Goal: Information Seeking & Learning: Find specific fact

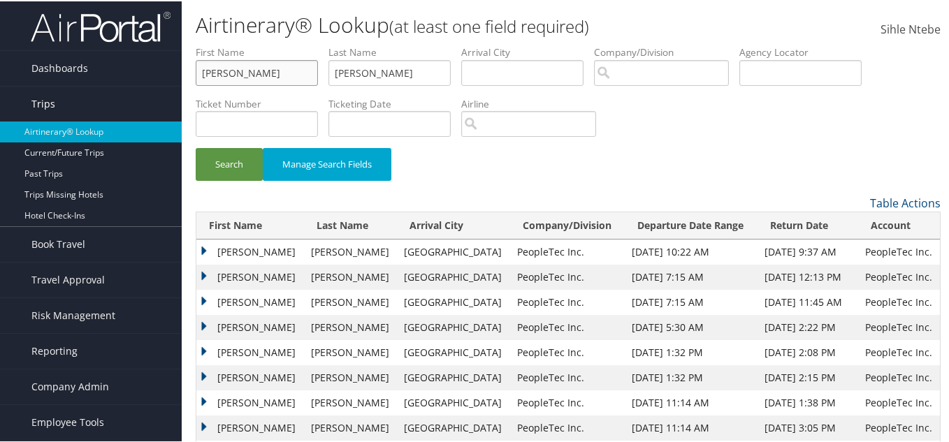
drag, startPoint x: 298, startPoint y: 78, endPoint x: 118, endPoint y: 88, distance: 179.8
click at [118, 88] on div "Dashboards AirPortal 360™ (Manager) AirPortal 360™ (Agent) My Travel Dashboard …" at bounding box center [477, 257] width 954 height 514
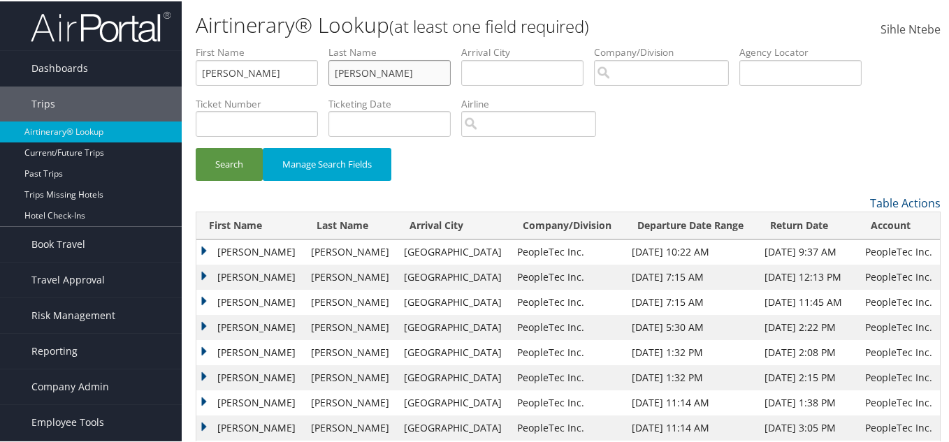
drag, startPoint x: 400, startPoint y: 75, endPoint x: 337, endPoint y: 69, distance: 63.1
click at [337, 69] on input "[PERSON_NAME]" at bounding box center [389, 72] width 122 height 26
paste input "[PERSON_NAME]"
type input "[PERSON_NAME]"
click at [244, 161] on button "Search" at bounding box center [229, 163] width 67 height 33
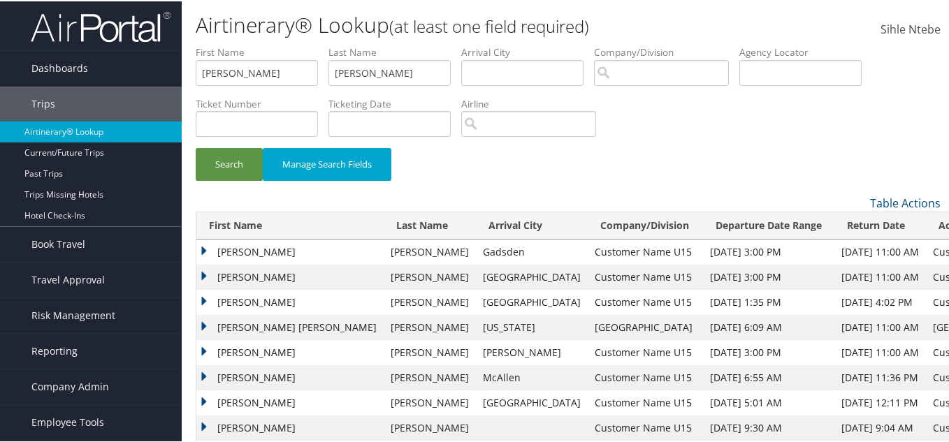
click at [204, 272] on td "[PERSON_NAME]" at bounding box center [289, 275] width 187 height 25
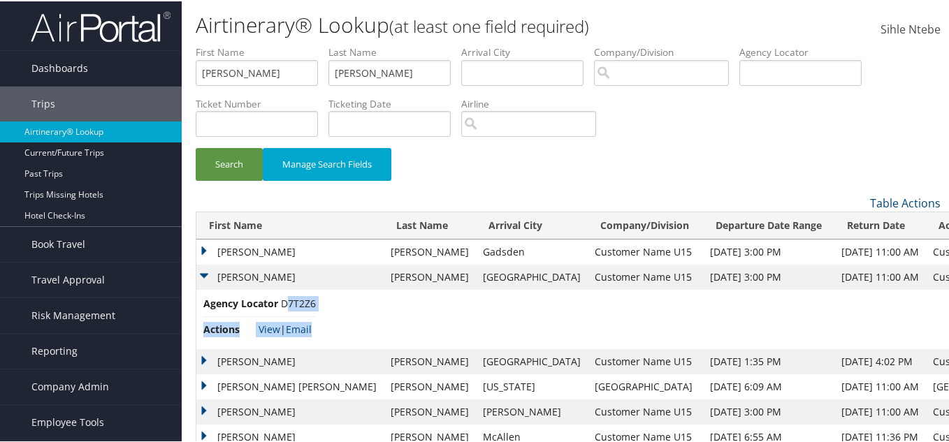
drag, startPoint x: 316, startPoint y: 302, endPoint x: 284, endPoint y: 299, distance: 32.3
click at [284, 299] on td "Agency Locator D7T2Z6 Actions View | Email" at bounding box center [618, 318] width 845 height 59
click at [285, 307] on li "Agency Locator D7T2Z6" at bounding box center [259, 305] width 112 height 21
drag, startPoint x: 279, startPoint y: 301, endPoint x: 315, endPoint y: 304, distance: 36.4
click at [315, 304] on li "Agency Locator D7T2Z6" at bounding box center [259, 305] width 112 height 21
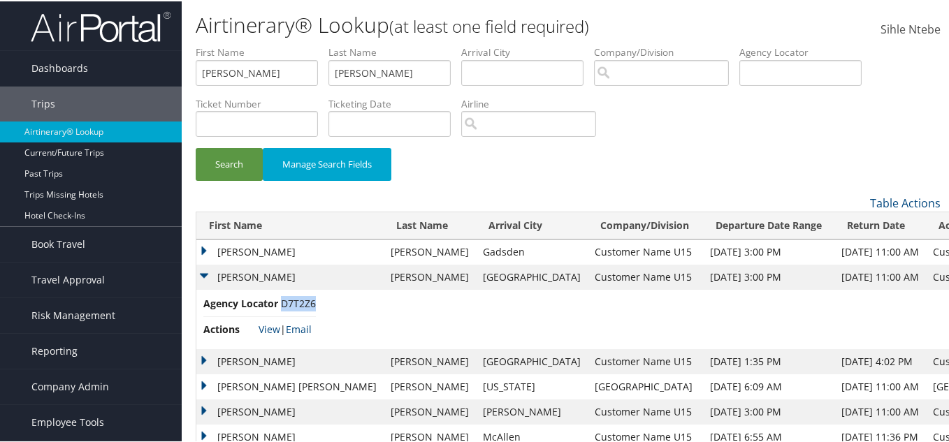
copy span "D7T2Z6"
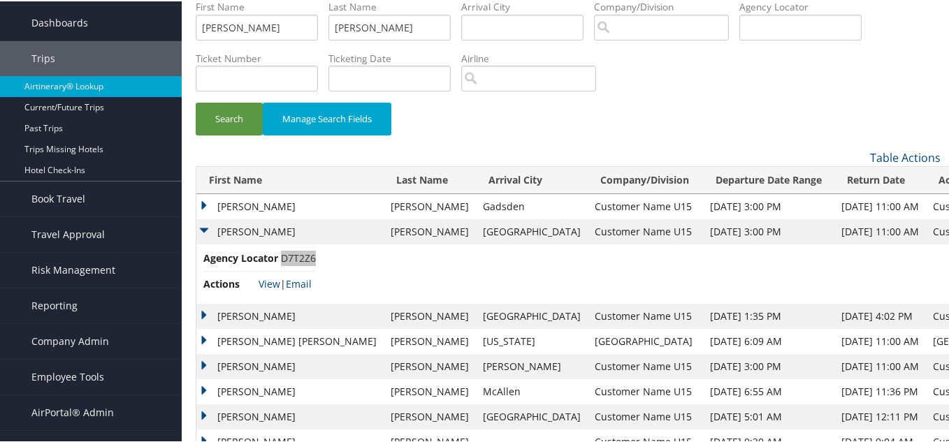
scroll to position [70, 0]
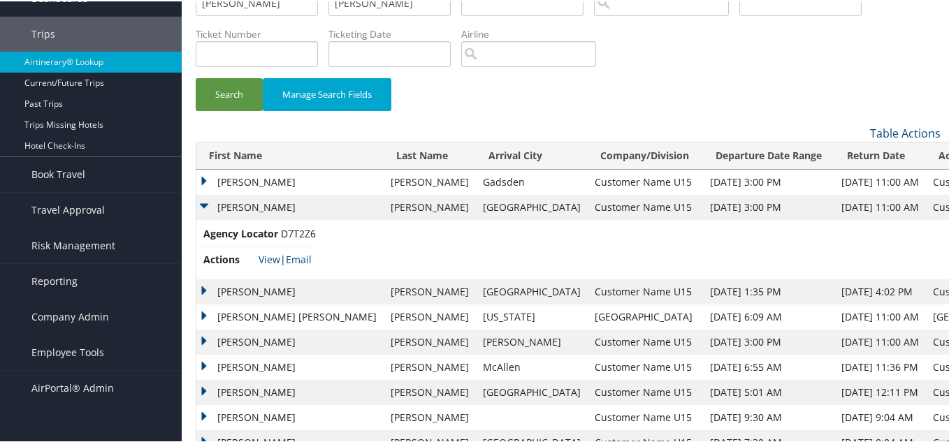
click at [204, 286] on td "[PERSON_NAME]" at bounding box center [289, 290] width 187 height 25
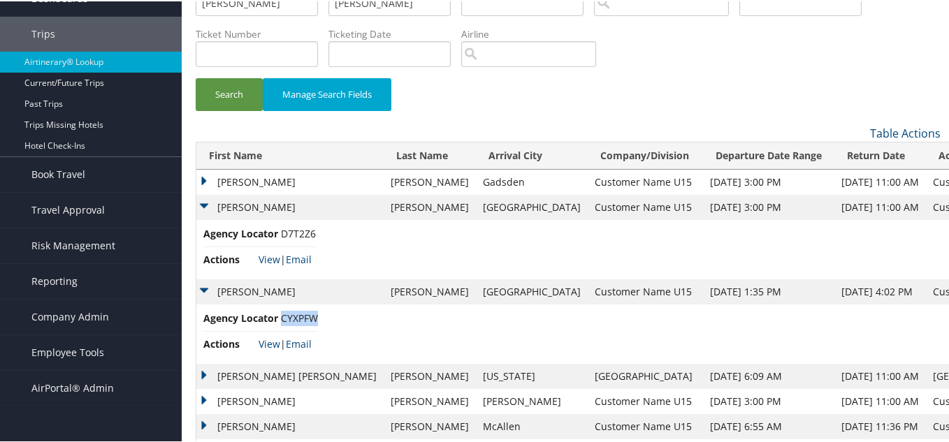
drag, startPoint x: 320, startPoint y: 317, endPoint x: 283, endPoint y: 318, distance: 37.0
click at [283, 318] on span "CYXPFW" at bounding box center [299, 316] width 37 height 13
copy span "CYXPFW"
drag, startPoint x: 570, startPoint y: 182, endPoint x: 481, endPoint y: 178, distance: 89.5
click at [588, 178] on td "Customer Name U15" at bounding box center [645, 180] width 115 height 25
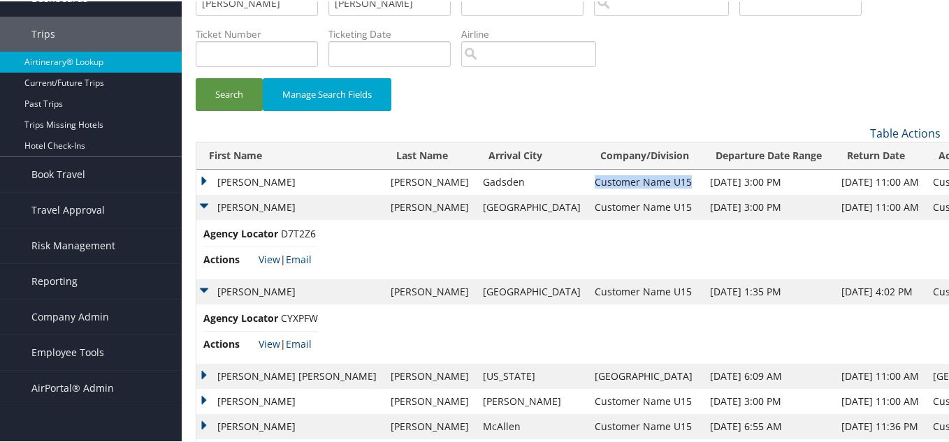
copy td "Customer Name U15"
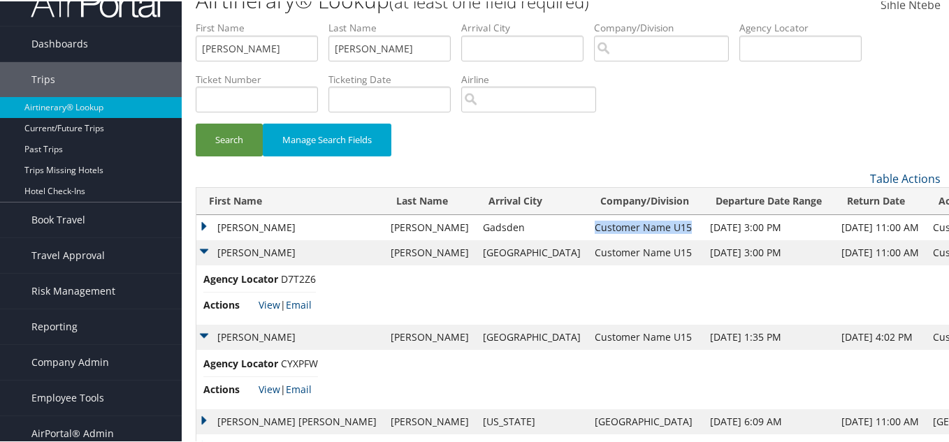
scroll to position [0, 0]
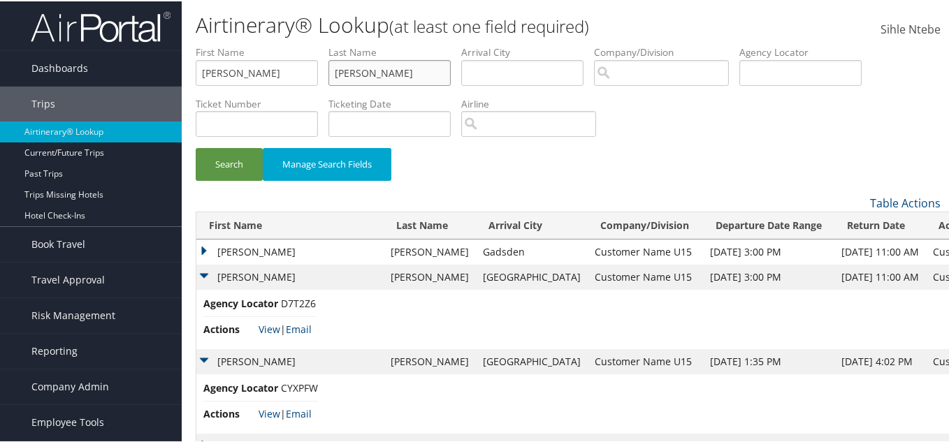
drag, startPoint x: 392, startPoint y: 74, endPoint x: 321, endPoint y: 64, distance: 72.0
click at [321, 44] on ul "First Name [PERSON_NAME] Name [PERSON_NAME] Departure City Arrival City Company…" at bounding box center [568, 44] width 745 height 0
type input "PREZ"
drag, startPoint x: 249, startPoint y: 68, endPoint x: 153, endPoint y: 66, distance: 96.4
click at [158, 67] on div "Dashboards AirPortal 360™ (Manager) AirPortal 360™ (Agent) My Travel Dashboard …" at bounding box center [477, 316] width 954 height 633
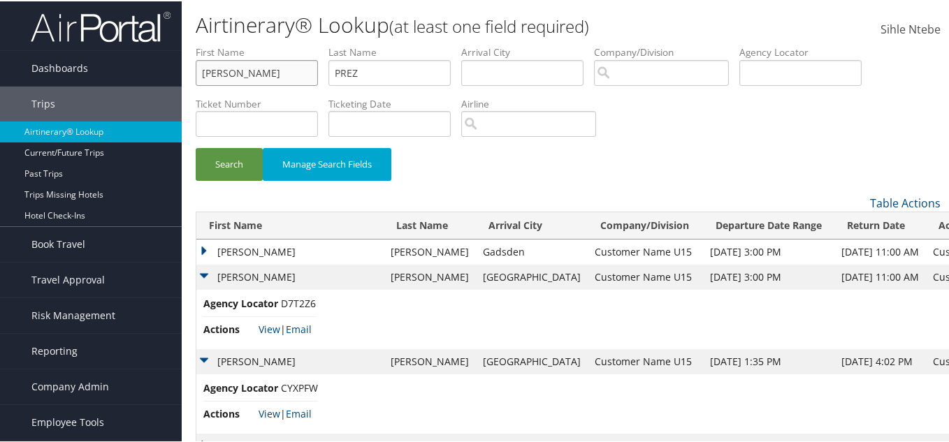
type input "[PERSON_NAME]"
drag, startPoint x: 404, startPoint y: 73, endPoint x: 291, endPoint y: 73, distance: 113.2
click at [291, 44] on ul "First Name [PERSON_NAME] Last Name PREZ Departure City Arrival City Company/Div…" at bounding box center [568, 44] width 745 height 0
click at [648, 75] on input "search" at bounding box center [661, 72] width 135 height 26
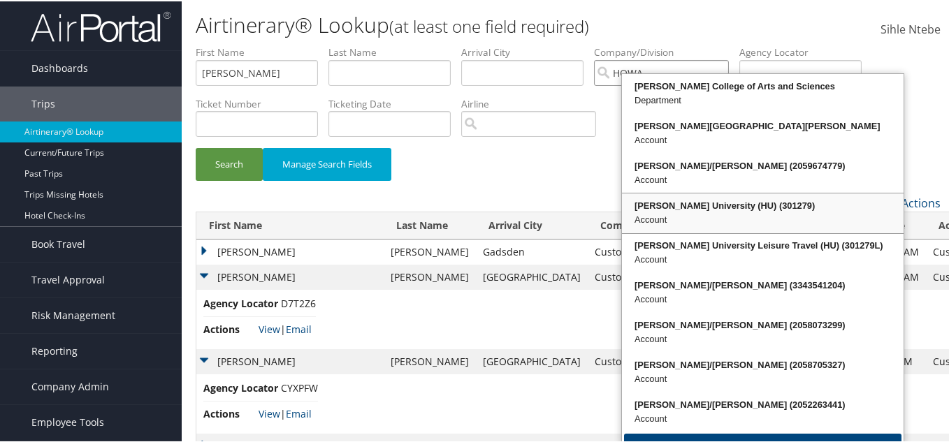
click at [726, 212] on div "Account" at bounding box center [762, 219] width 277 height 14
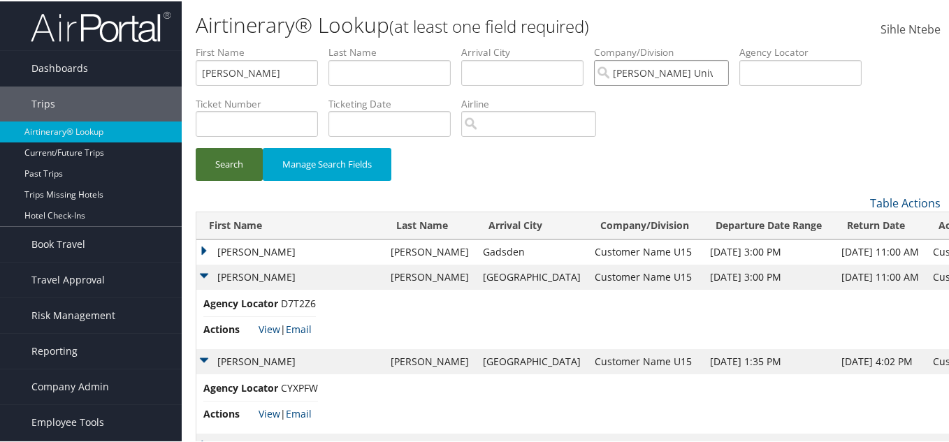
type input "[PERSON_NAME] University (HU)"
click at [241, 165] on button "Search" at bounding box center [229, 163] width 67 height 33
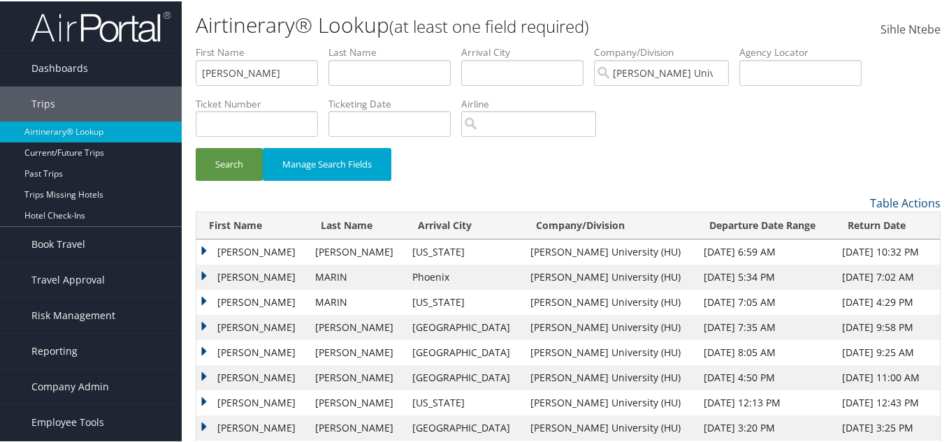
click at [205, 250] on td "[PERSON_NAME]" at bounding box center [252, 250] width 112 height 25
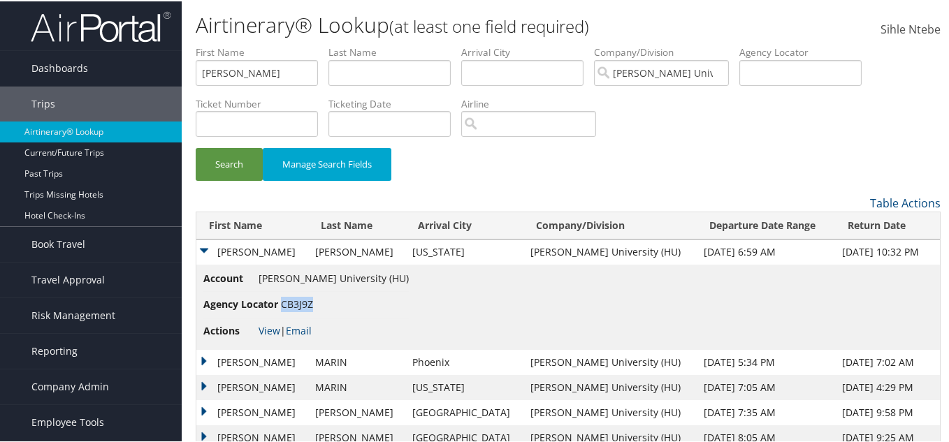
drag, startPoint x: 315, startPoint y: 301, endPoint x: 283, endPoint y: 302, distance: 32.2
click at [283, 302] on span "CB3J9Z" at bounding box center [297, 302] width 32 height 13
copy span "CB3J9Z"
drag, startPoint x: 474, startPoint y: 252, endPoint x: 374, endPoint y: 254, distance: 99.9
click at [374, 254] on td "[PERSON_NAME]" at bounding box center [356, 250] width 97 height 25
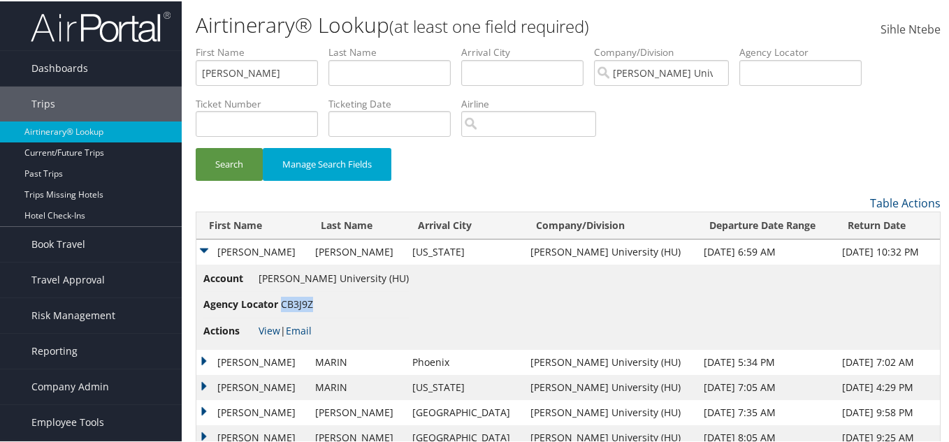
copy td "[PERSON_NAME]"
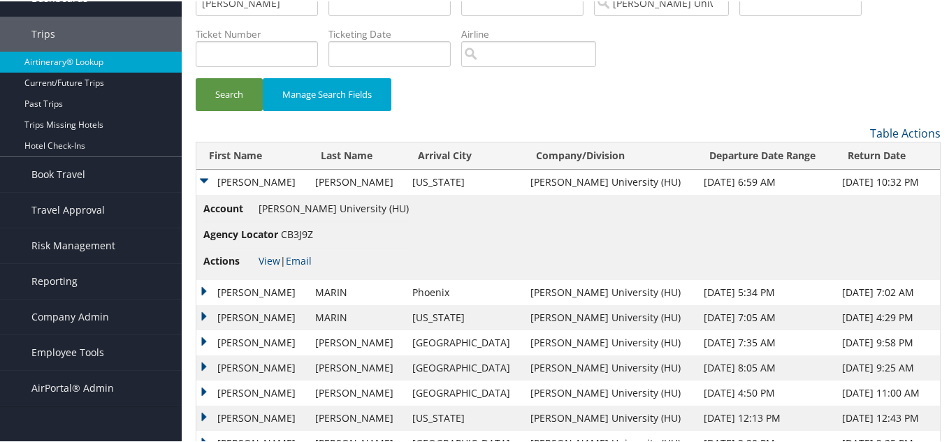
click at [475, 201] on td "Account [PERSON_NAME] University (HU) Agency Locator CB3J9Z Actions View | Email" at bounding box center [567, 236] width 743 height 85
drag, startPoint x: 474, startPoint y: 179, endPoint x: 443, endPoint y: 180, distance: 30.8
click at [405, 180] on td "[PERSON_NAME]" at bounding box center [356, 180] width 97 height 25
copy td "[PERSON_NAME]"
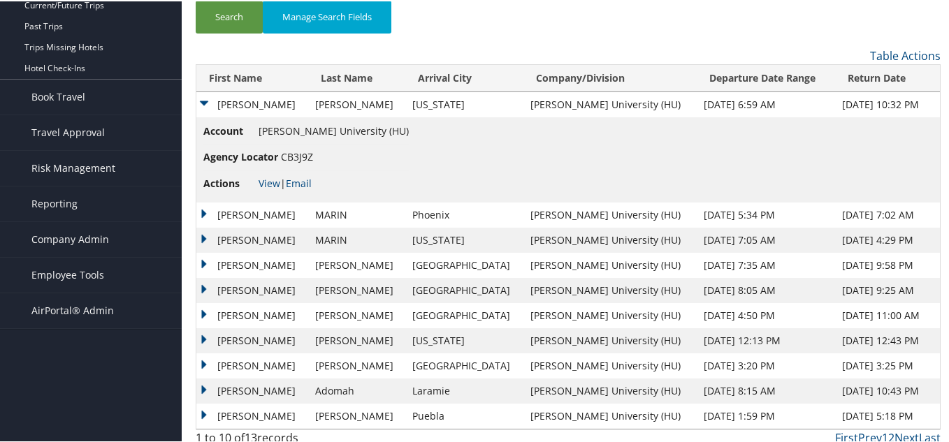
scroll to position [155, 0]
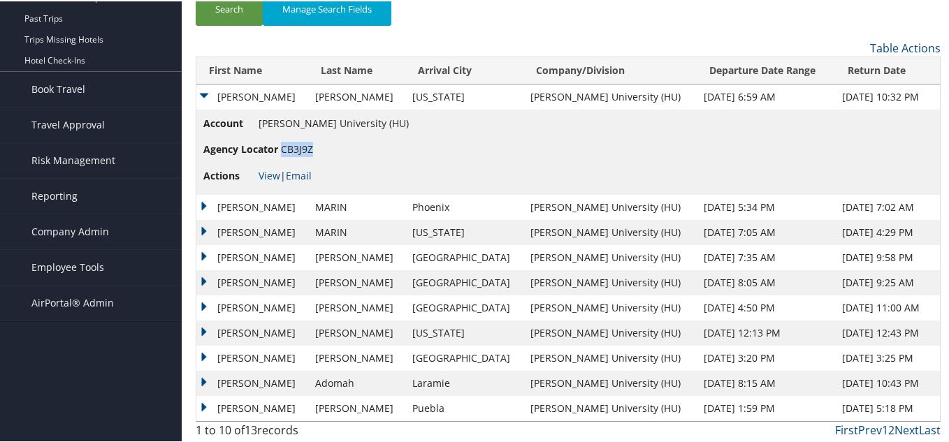
drag, startPoint x: 319, startPoint y: 148, endPoint x: 282, endPoint y: 150, distance: 37.8
click at [282, 150] on li "Agency Locator CB3J9Z" at bounding box center [305, 149] width 205 height 26
copy span "CB3J9Z"
click at [205, 203] on td "[PERSON_NAME]" at bounding box center [252, 206] width 112 height 25
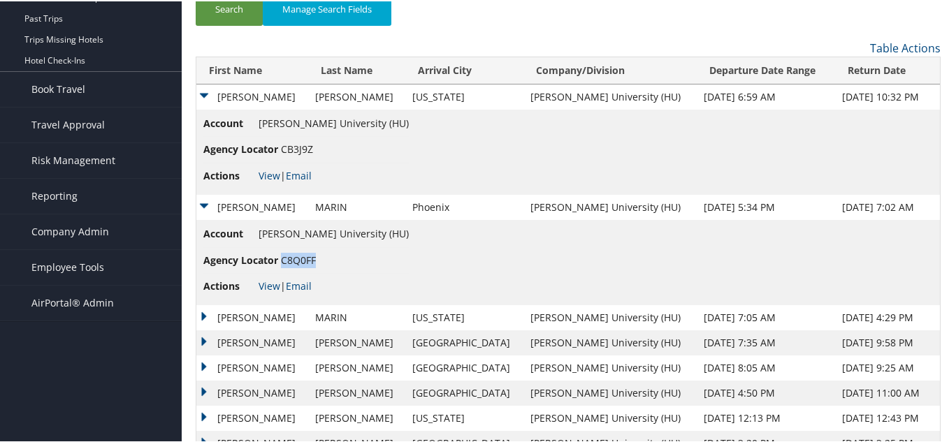
drag, startPoint x: 319, startPoint y: 259, endPoint x: 282, endPoint y: 260, distance: 37.7
click at [282, 260] on li "Agency Locator C8Q0FF" at bounding box center [305, 260] width 205 height 26
copy span "C8Q0FF"
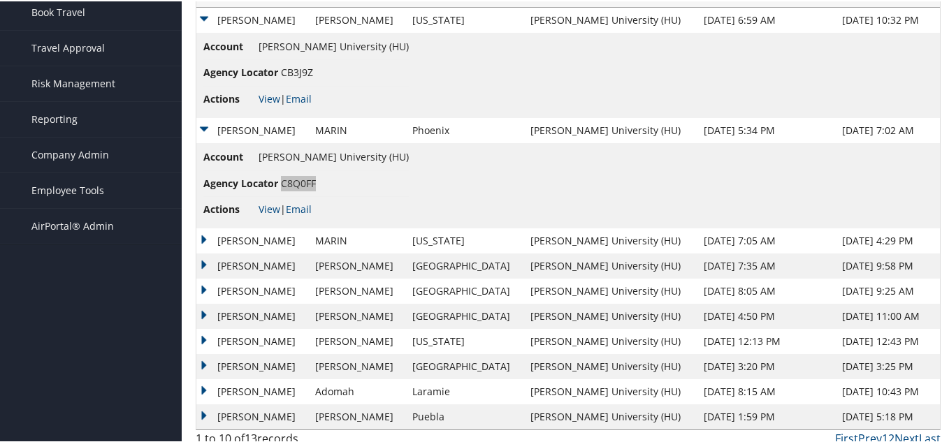
scroll to position [240, 0]
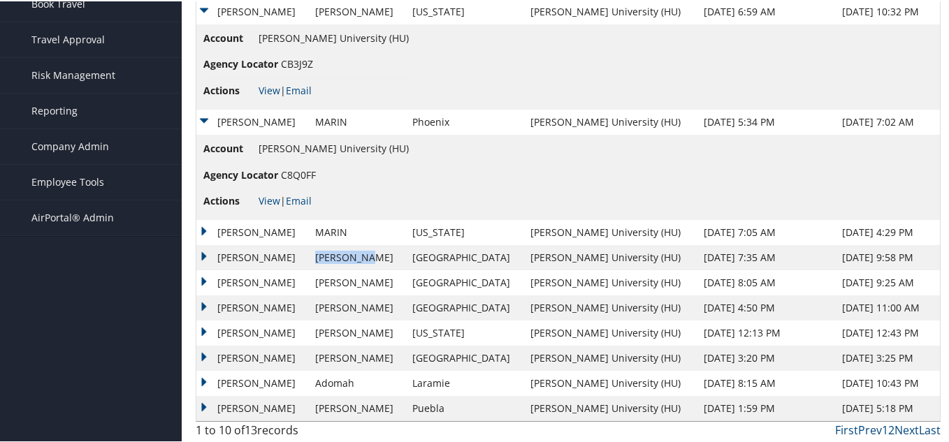
drag, startPoint x: 437, startPoint y: 254, endPoint x: 375, endPoint y: 256, distance: 62.2
click at [375, 256] on td "[PERSON_NAME]" at bounding box center [356, 256] width 97 height 25
copy td "[PERSON_NAME]"
drag, startPoint x: 259, startPoint y: 232, endPoint x: 220, endPoint y: 233, distance: 39.1
click at [220, 233] on td "[PERSON_NAME]" at bounding box center [252, 231] width 112 height 25
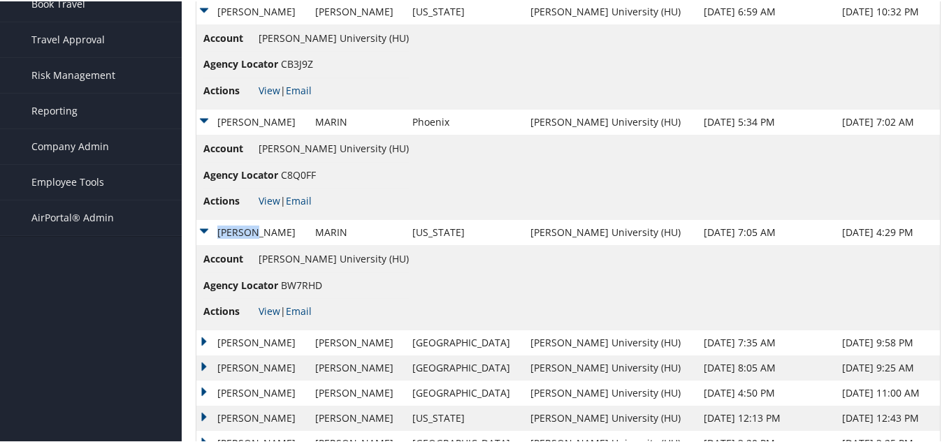
copy td "[PERSON_NAME]"
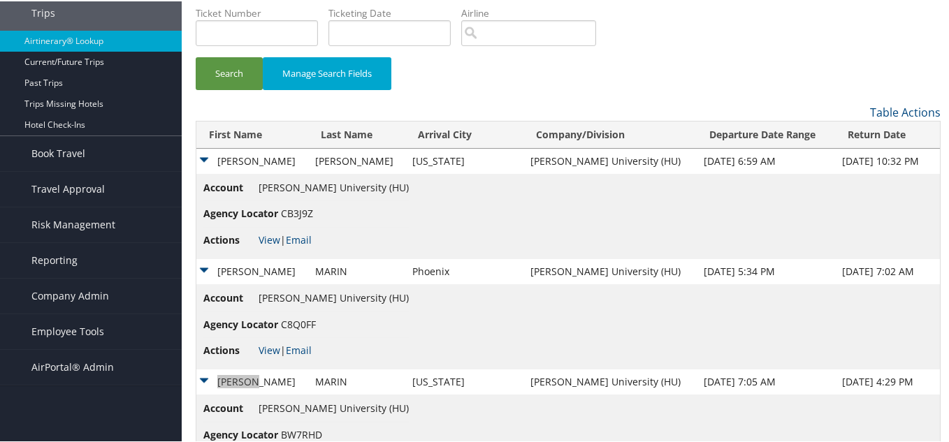
scroll to position [140, 0]
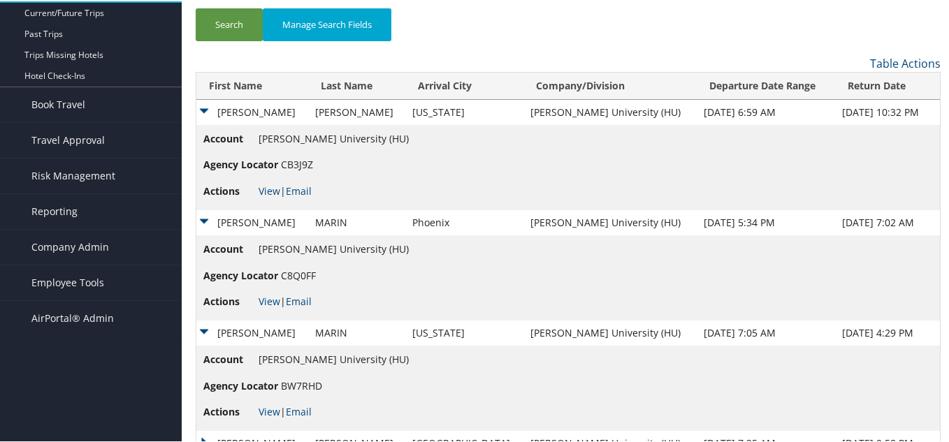
click at [203, 214] on td "[PERSON_NAME]" at bounding box center [252, 221] width 112 height 25
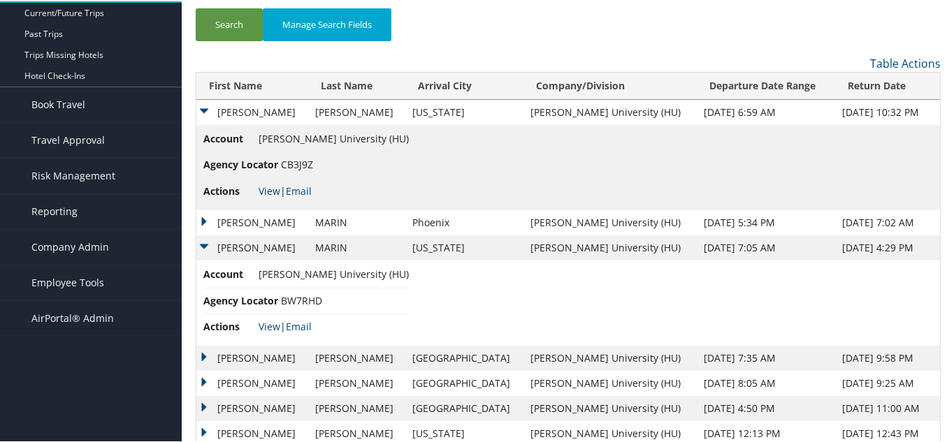
click at [203, 238] on td "[PERSON_NAME]" at bounding box center [252, 246] width 112 height 25
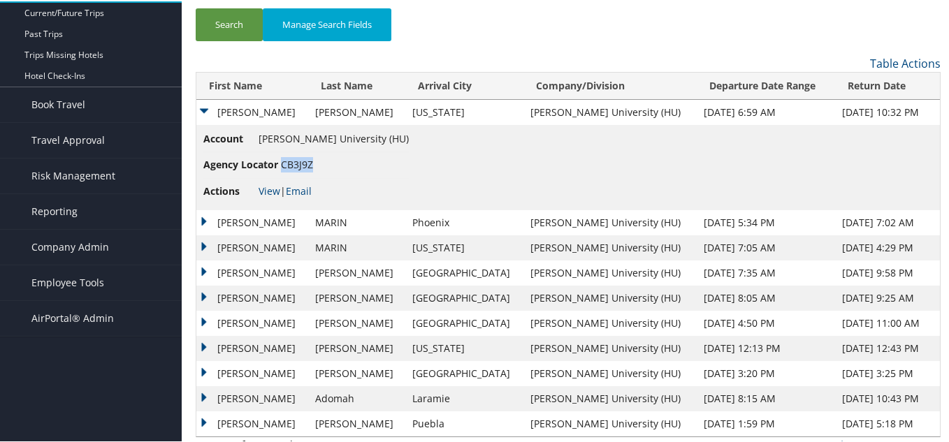
drag, startPoint x: 316, startPoint y: 163, endPoint x: 279, endPoint y: 163, distance: 37.7
click at [279, 163] on li "Agency Locator CB3J9Z" at bounding box center [305, 164] width 205 height 26
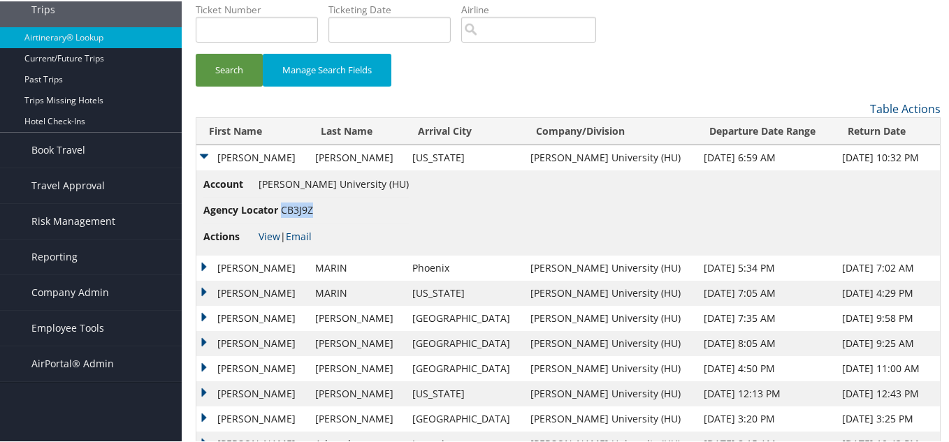
scroll to position [70, 0]
